Goal: Information Seeking & Learning: Learn about a topic

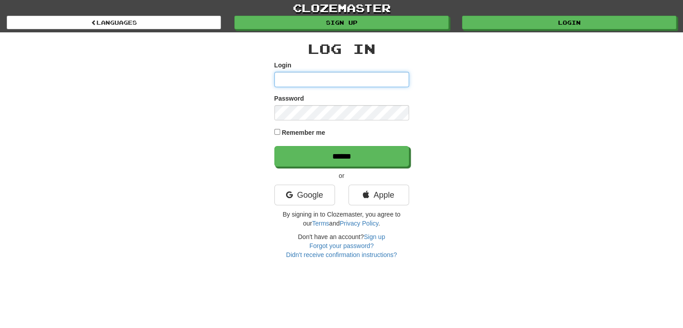
click at [355, 74] on input "Login" at bounding box center [341, 79] width 135 height 15
type input "*"
type input "**********"
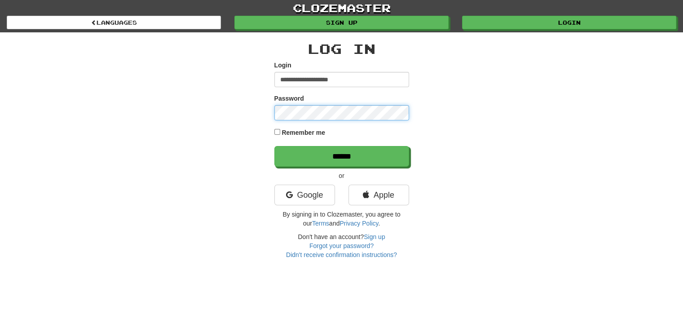
click at [274, 146] on input "******" at bounding box center [341, 156] width 135 height 21
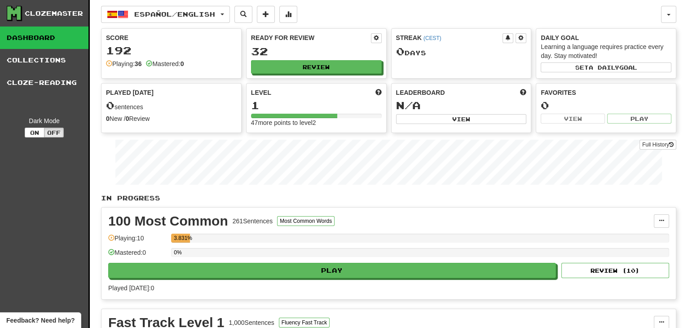
click at [678, 49] on div "Clozemaster Dashboard Collections Cloze-Reading Dark Mode On Off Dashboard Coll…" at bounding box center [341, 266] width 683 height 532
click at [371, 12] on div "Español / English Español / English Streak: 0 Review: 32 Points today: 0 Langua…" at bounding box center [381, 14] width 560 height 17
click at [673, 12] on button "button" at bounding box center [668, 14] width 15 height 17
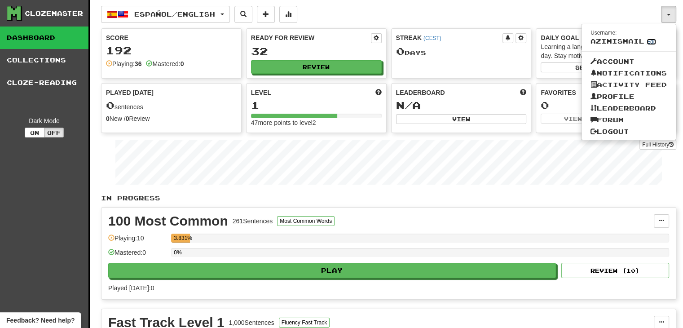
click at [647, 39] on link "Edit" at bounding box center [651, 42] width 9 height 6
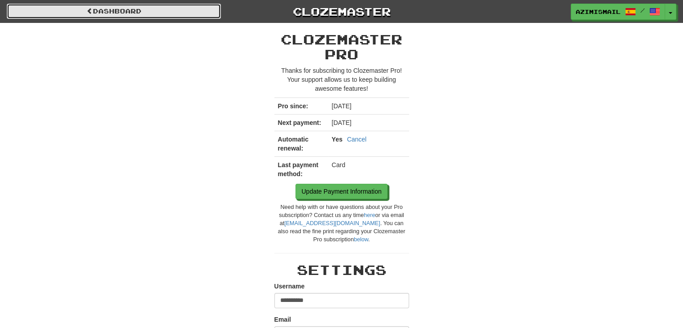
click at [31, 5] on link "Dashboard" at bounding box center [114, 11] width 214 height 15
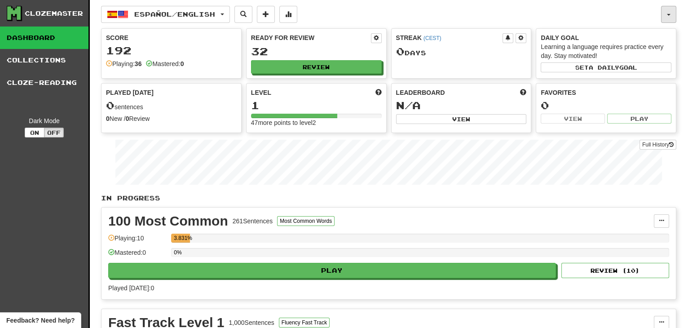
click at [668, 13] on button "button" at bounding box center [668, 14] width 15 height 17
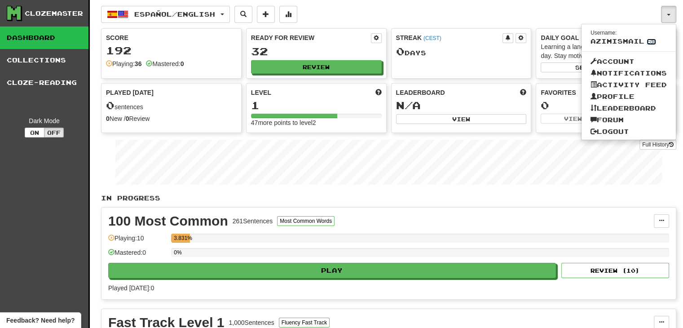
click at [648, 41] on link "Edit" at bounding box center [651, 42] width 9 height 6
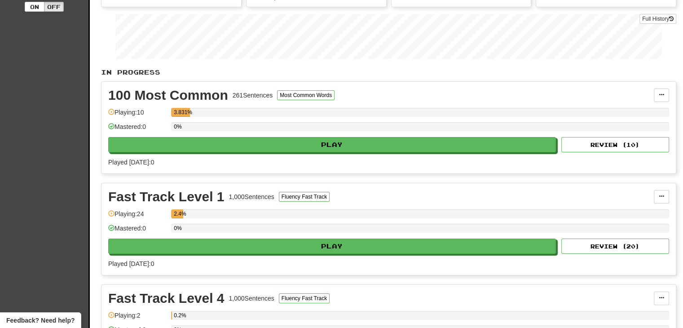
scroll to position [135, 0]
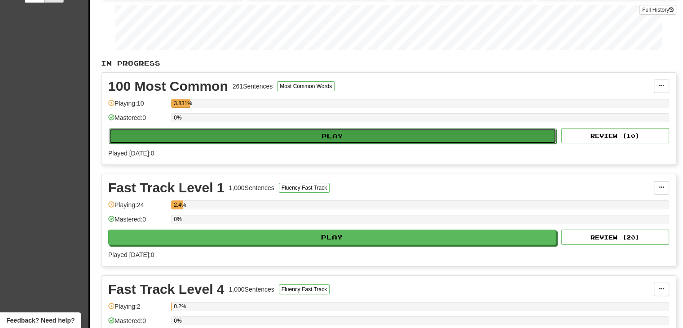
click at [238, 130] on button "Play" at bounding box center [333, 135] width 448 height 15
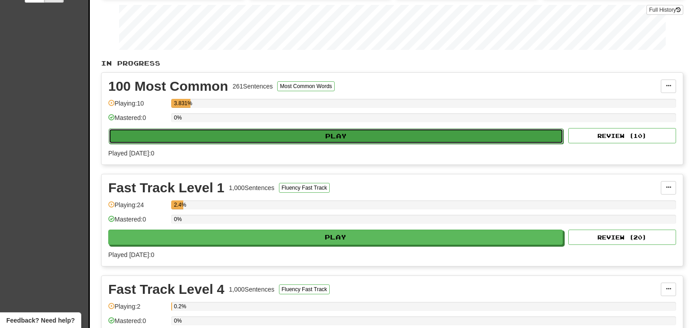
select select "**"
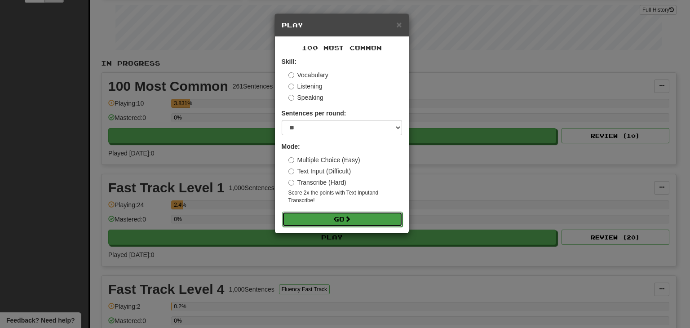
click at [338, 224] on button "Go" at bounding box center [342, 218] width 120 height 15
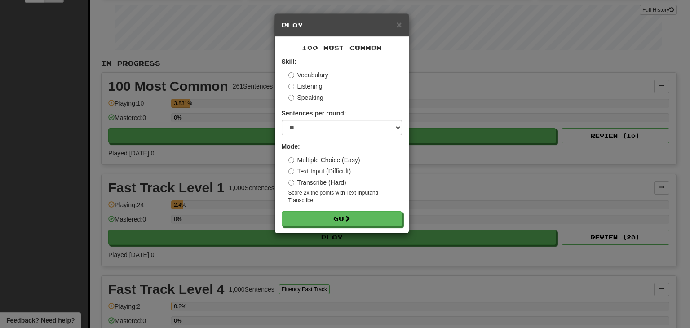
click at [304, 75] on label "Vocabulary" at bounding box center [308, 74] width 40 height 9
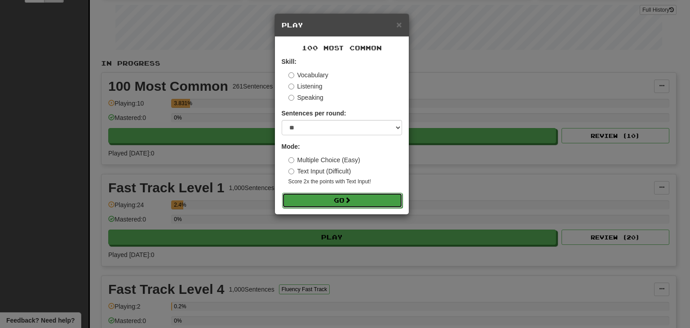
click at [346, 200] on button "Go" at bounding box center [342, 200] width 120 height 15
click at [399, 26] on span "×" at bounding box center [398, 24] width 5 height 10
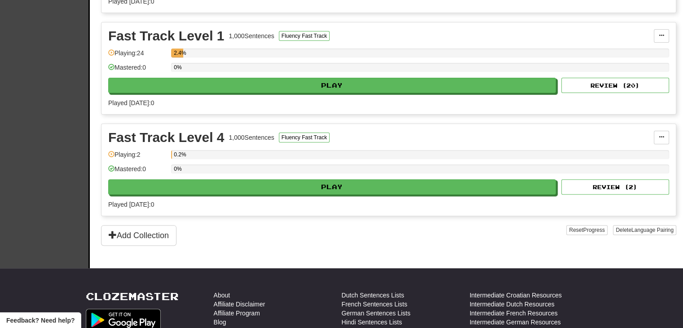
scroll to position [286, 0]
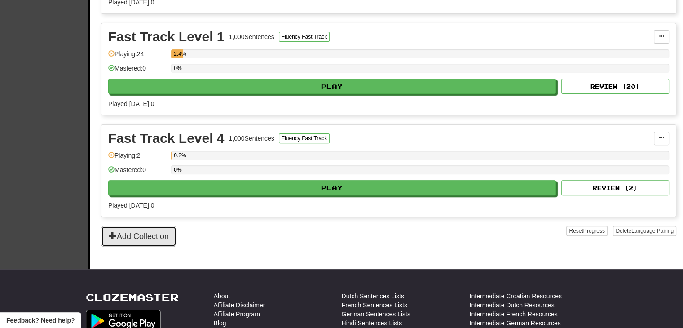
click at [146, 237] on button "Add Collection" at bounding box center [138, 236] width 75 height 21
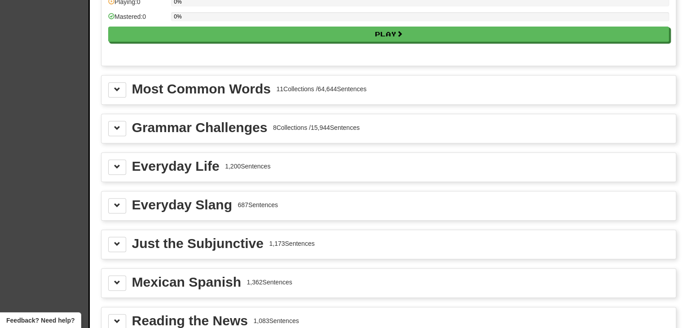
scroll to position [947, 0]
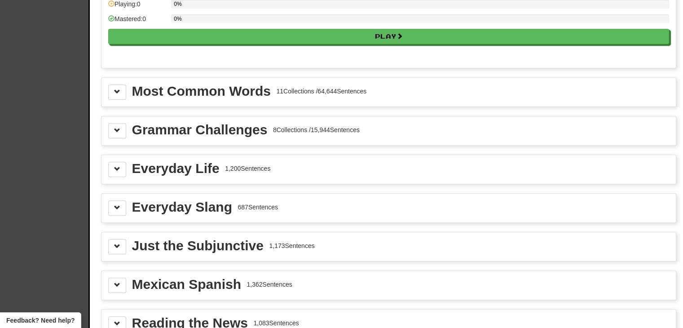
click at [295, 91] on div "Most Common Words 11 Collections / 64,644 Sentences" at bounding box center [249, 90] width 235 height 13
click at [246, 84] on div "Most Common Words" at bounding box center [201, 90] width 139 height 13
click at [113, 92] on button at bounding box center [117, 91] width 18 height 15
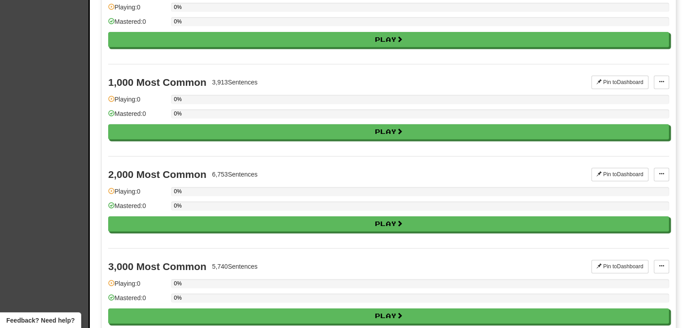
scroll to position [1220, 0]
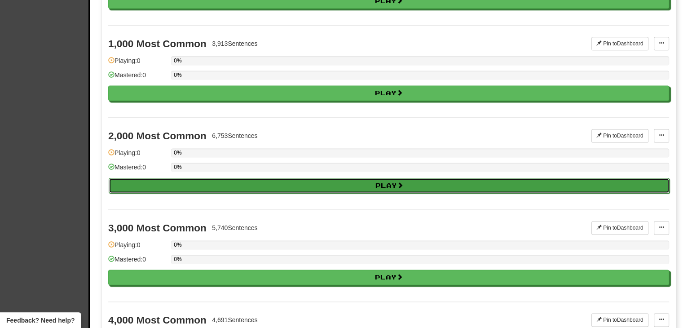
click at [414, 178] on button "Play" at bounding box center [389, 185] width 561 height 15
select select "**"
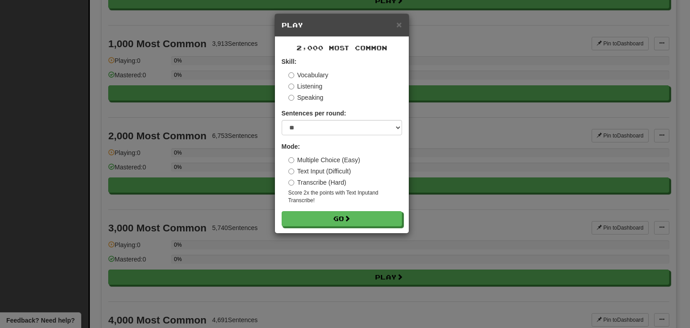
click at [306, 71] on label "Vocabulary" at bounding box center [308, 74] width 40 height 9
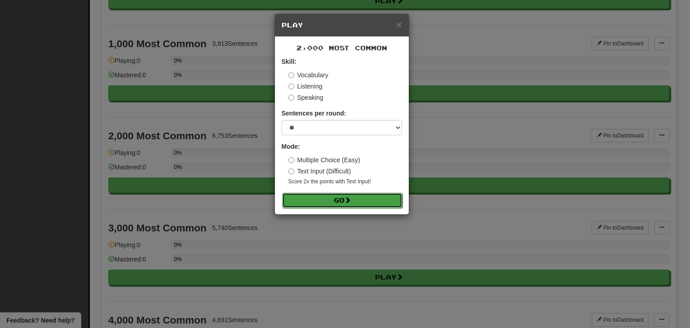
click at [359, 198] on button "Go" at bounding box center [342, 200] width 120 height 15
click at [398, 23] on span "×" at bounding box center [398, 24] width 5 height 10
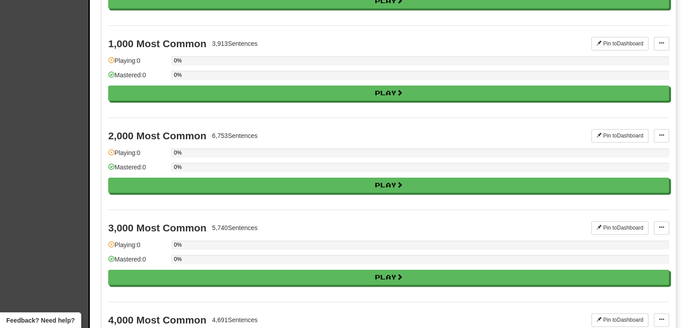
click at [458, 25] on div "1,000 Most Common 3,913 Sentences Pin to Dashboard Pin to Dashboard Manage Sent…" at bounding box center [388, 71] width 561 height 92
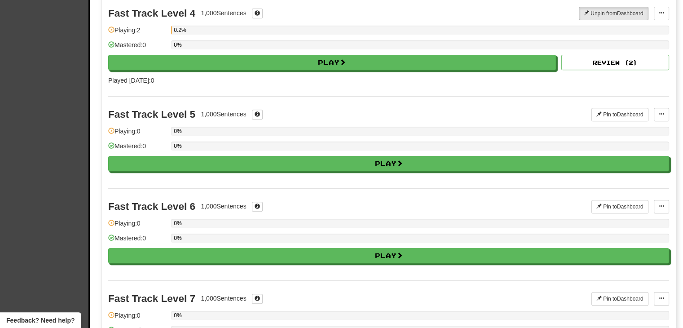
scroll to position [0, 0]
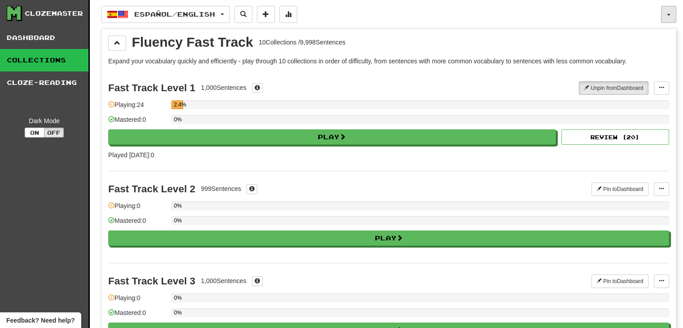
click at [672, 16] on button "button" at bounding box center [668, 14] width 15 height 17
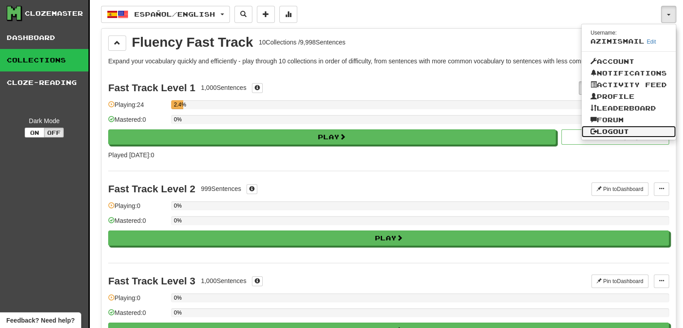
click at [616, 130] on link "Logout" at bounding box center [628, 132] width 94 height 12
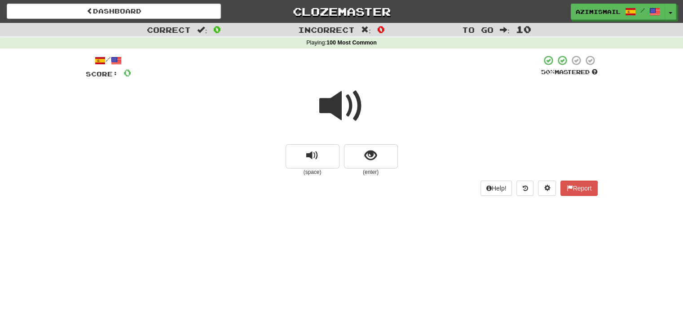
click at [683, 62] on html "Dashboard Clozemaster Azimismail / Toggle Dropdown Dashboard Leaderboard Activi…" at bounding box center [341, 323] width 683 height 647
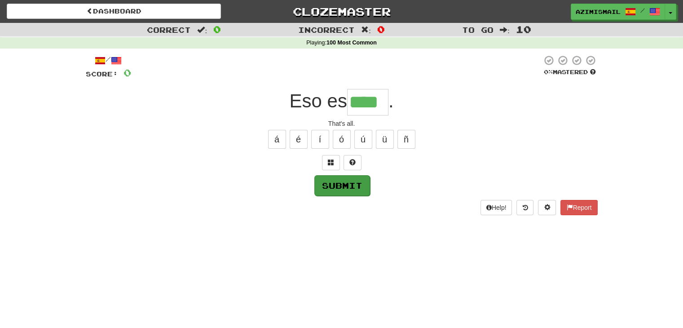
type input "****"
click at [349, 175] on button "Submit" at bounding box center [342, 185] width 56 height 21
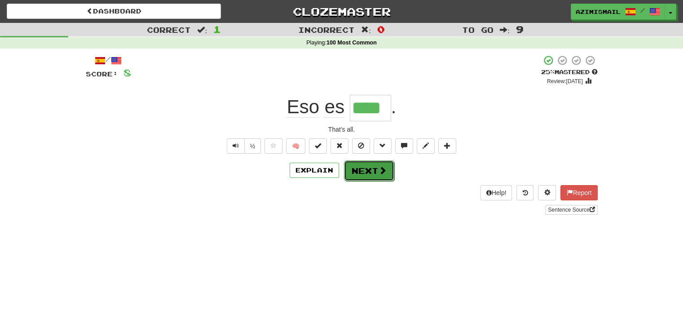
click at [384, 172] on span at bounding box center [383, 170] width 8 height 8
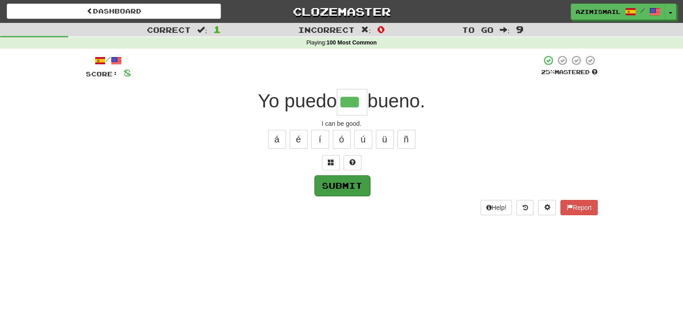
type input "***"
click at [364, 185] on button "Submit" at bounding box center [342, 185] width 56 height 21
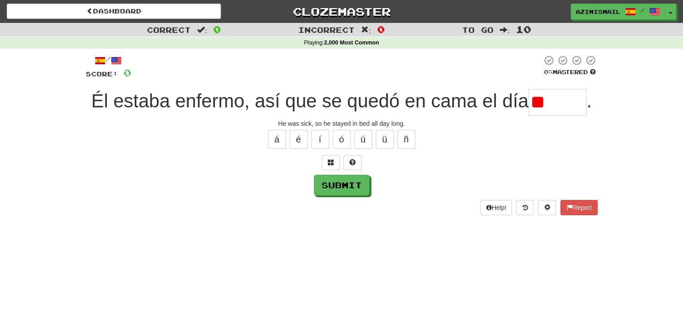
type input "*"
click at [351, 159] on span at bounding box center [352, 162] width 6 height 6
click at [356, 181] on button "Submit" at bounding box center [342, 185] width 56 height 21
type input "******"
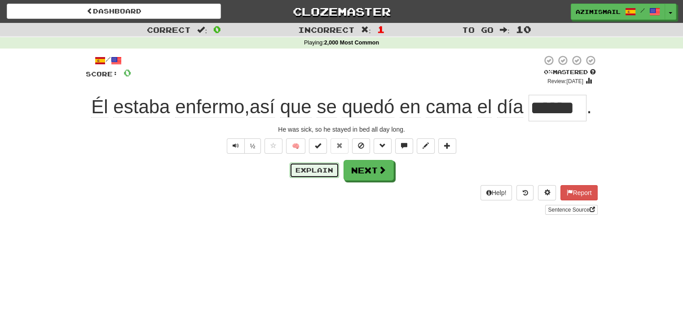
click at [314, 175] on button "Explain" at bounding box center [314, 170] width 49 height 15
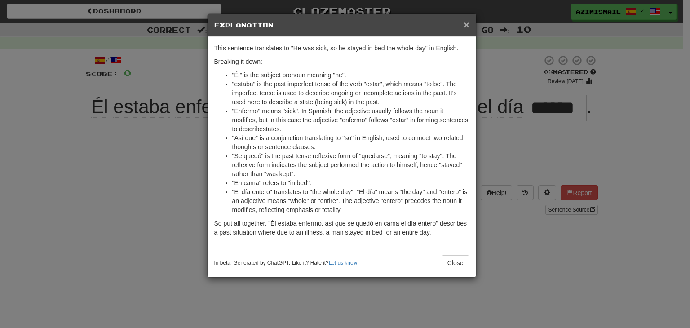
click at [465, 24] on span "×" at bounding box center [465, 24] width 5 height 10
